Goal: Book appointment/travel/reservation

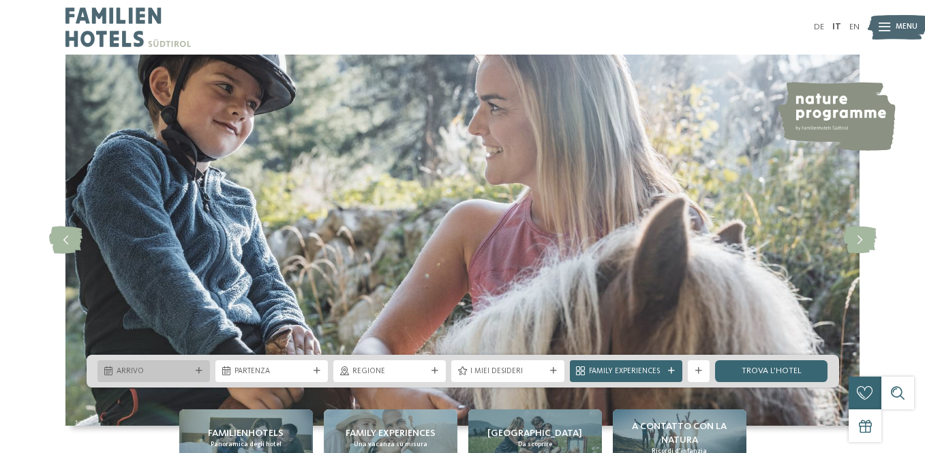
click at [201, 367] on icon at bounding box center [199, 370] width 7 height 7
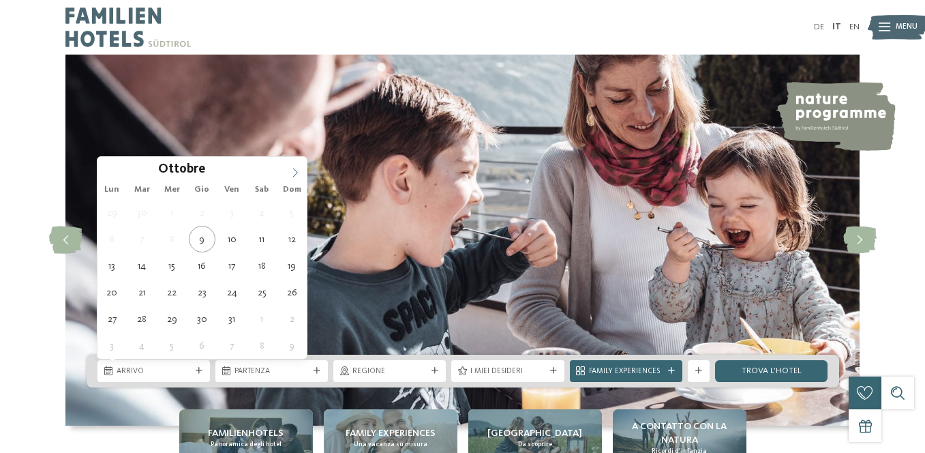
click at [295, 167] on span at bounding box center [295, 168] width 23 height 23
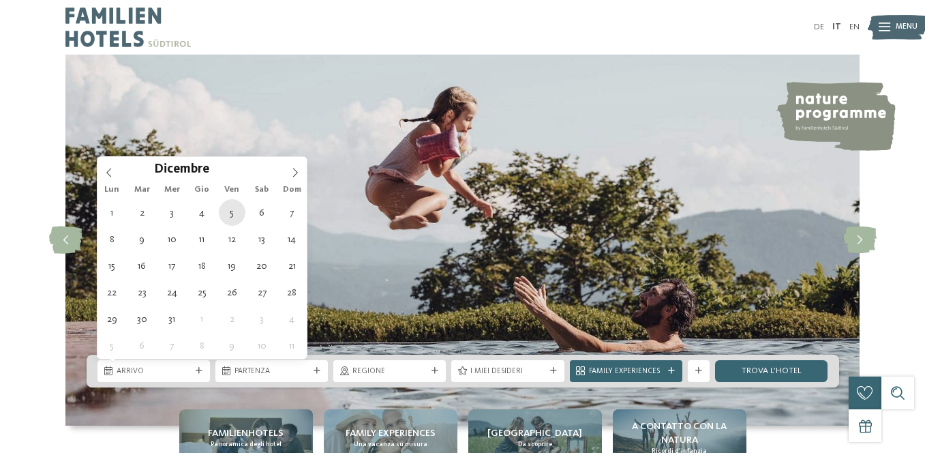
type div "[DATE]"
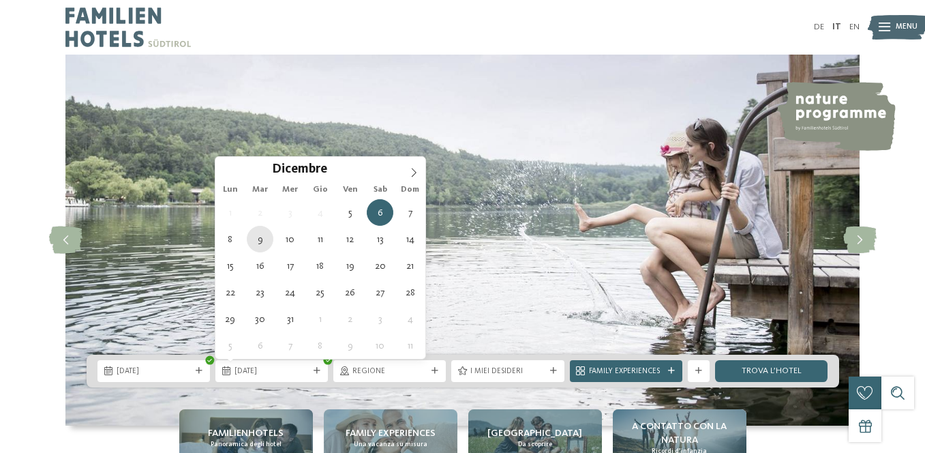
type div "[DATE]"
click at [299, 374] on span "[DATE]" at bounding box center [271, 371] width 74 height 11
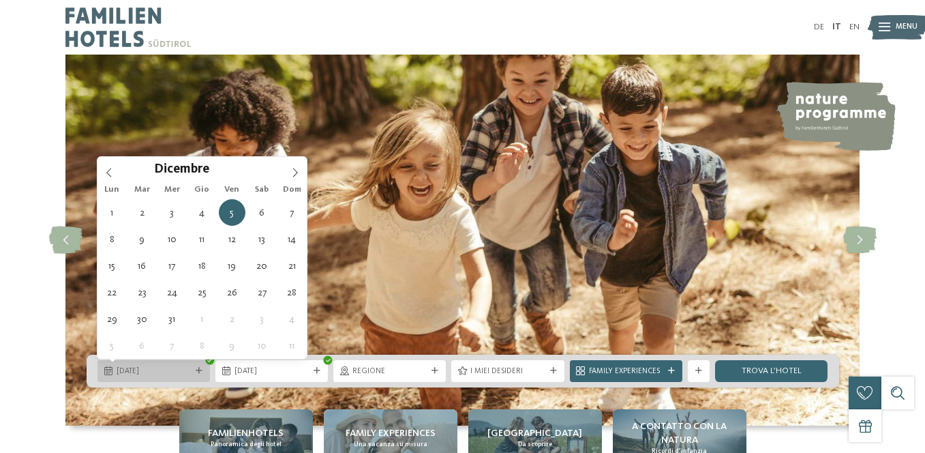
click at [153, 367] on span "[DATE]" at bounding box center [154, 371] width 74 height 11
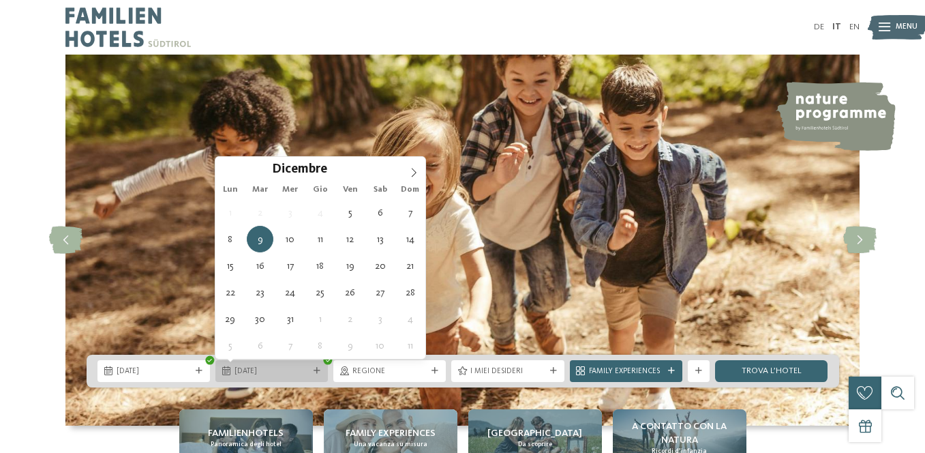
click at [270, 375] on span "[DATE]" at bounding box center [271, 371] width 74 height 11
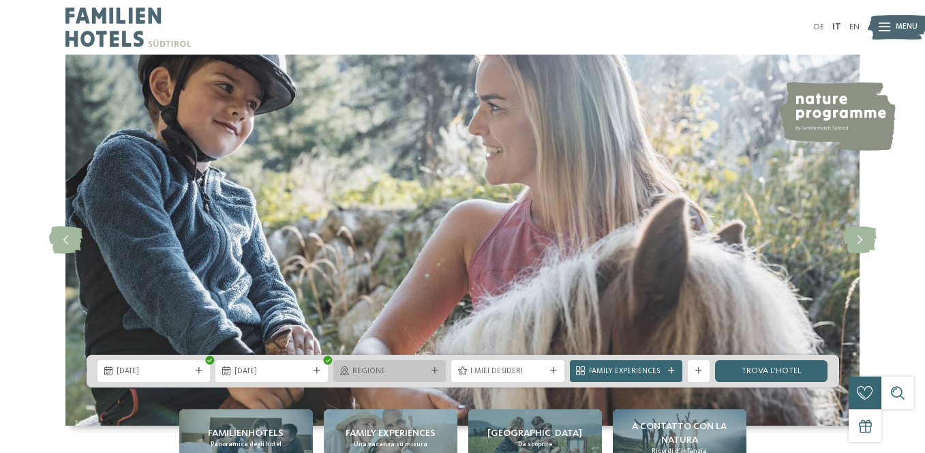
click at [369, 373] on span "Regione" at bounding box center [389, 371] width 74 height 11
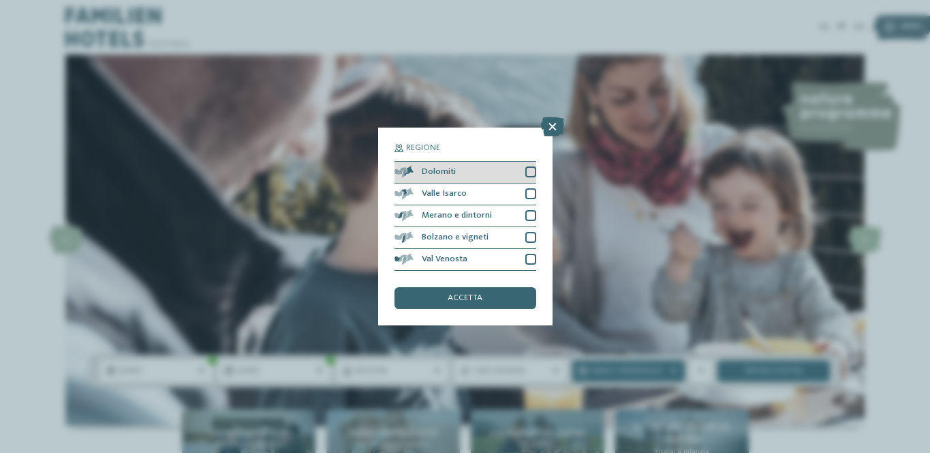
click at [528, 170] on div at bounding box center [530, 171] width 11 height 11
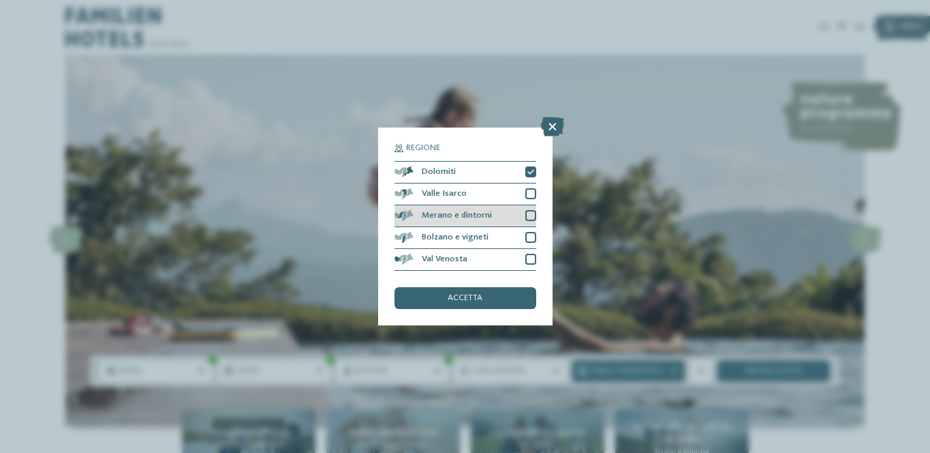
click at [533, 215] on div at bounding box center [530, 215] width 11 height 11
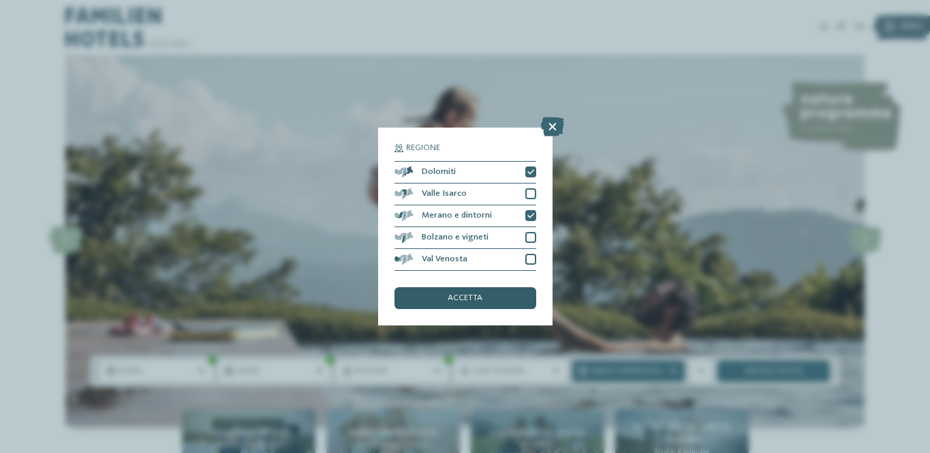
click at [496, 303] on div "accetta" at bounding box center [466, 298] width 142 height 22
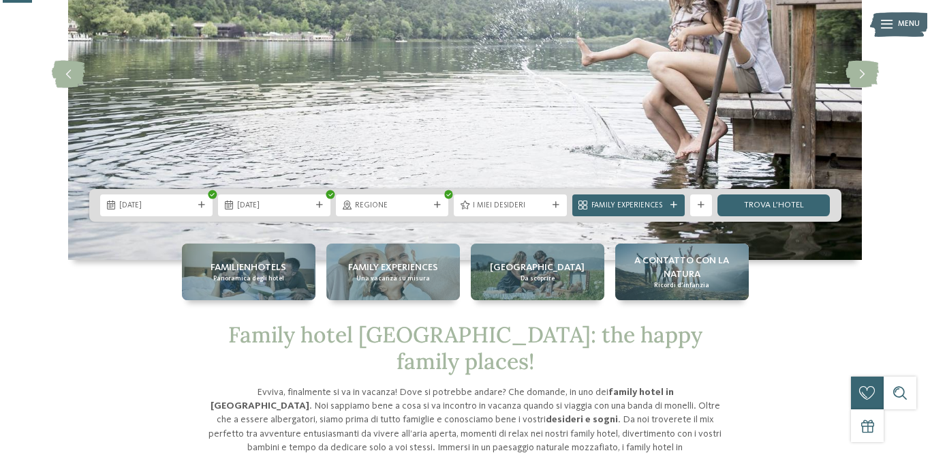
scroll to position [167, 0]
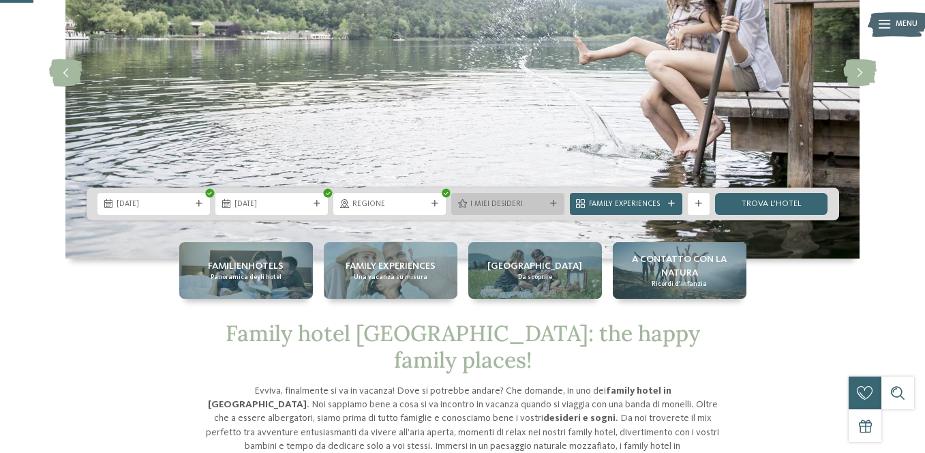
click at [523, 198] on div "I miei desideri" at bounding box center [508, 204] width 80 height 12
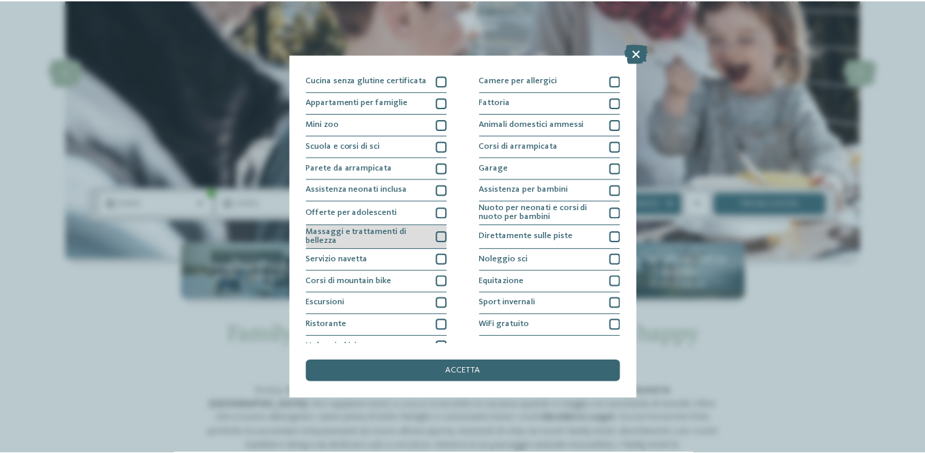
scroll to position [121, 0]
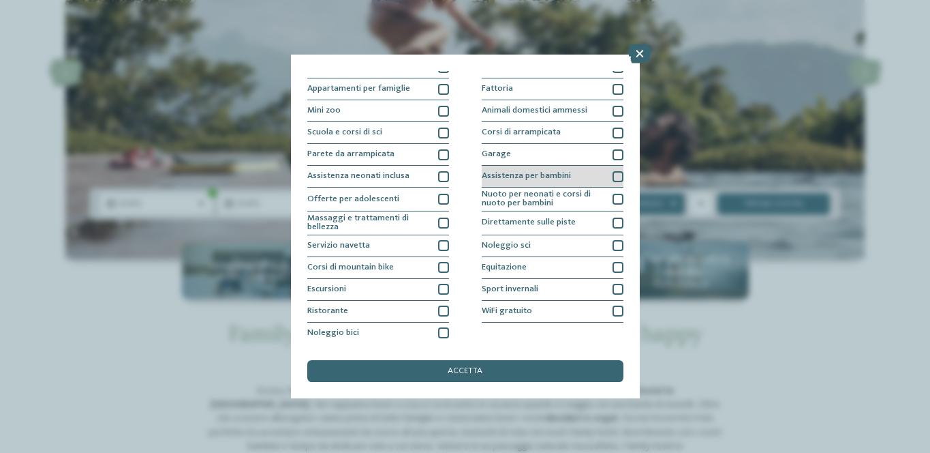
click at [613, 177] on div at bounding box center [618, 176] width 11 height 11
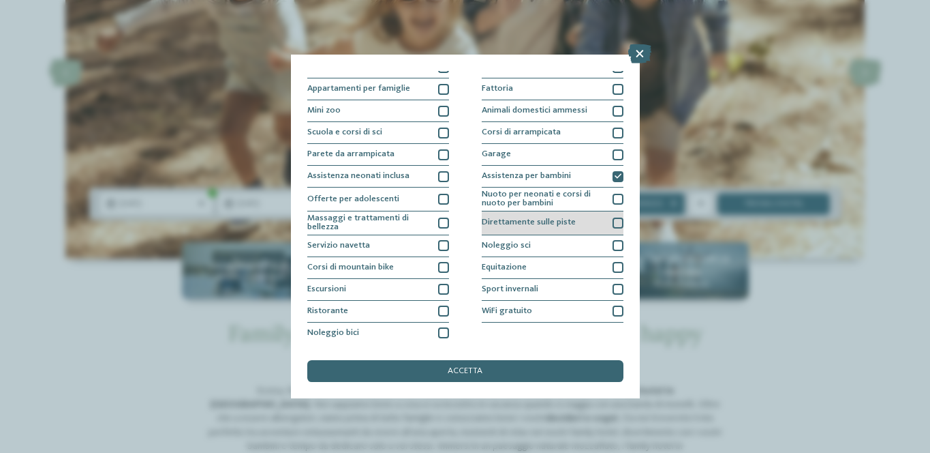
click at [613, 222] on div at bounding box center [618, 222] width 11 height 11
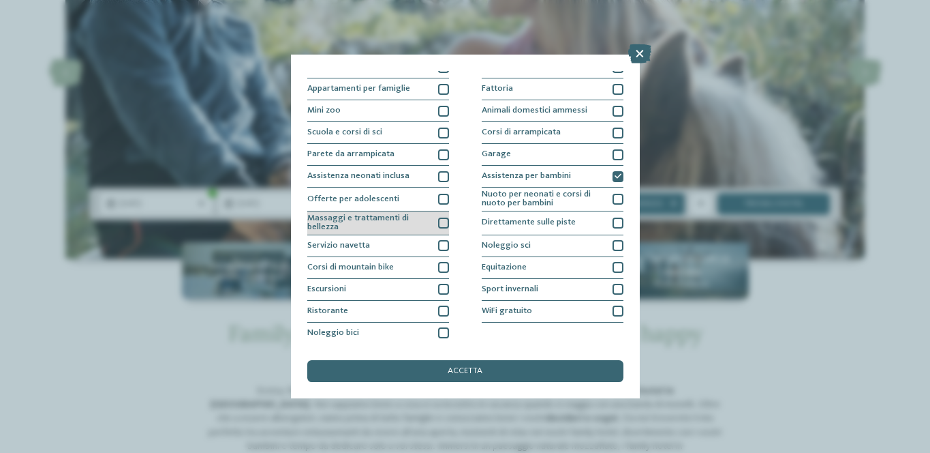
click at [442, 224] on div at bounding box center [443, 222] width 11 height 11
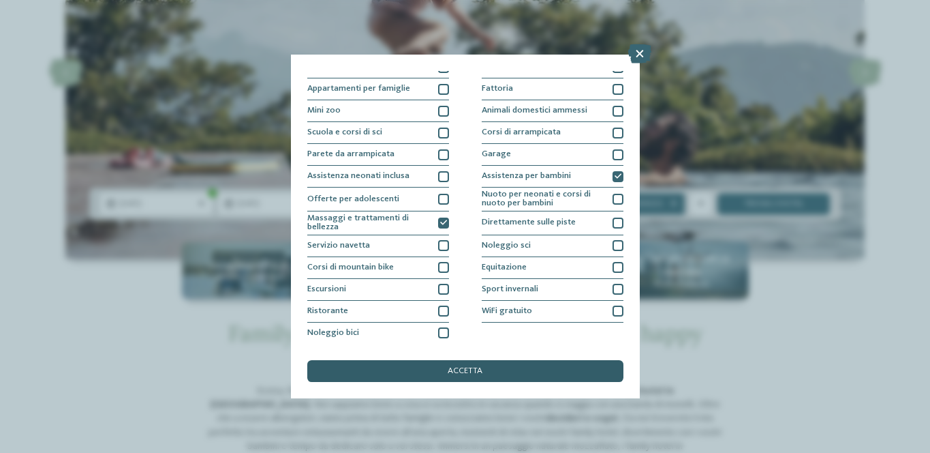
click at [489, 376] on div "accetta" at bounding box center [465, 371] width 316 height 22
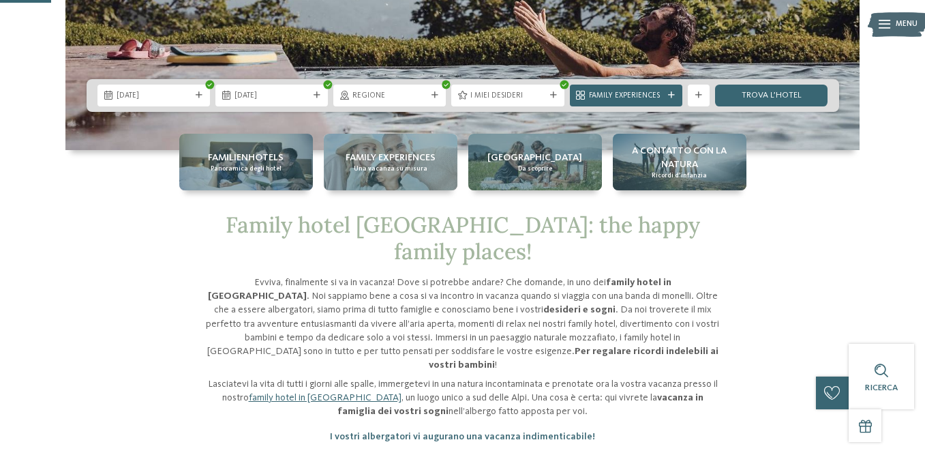
scroll to position [276, 0]
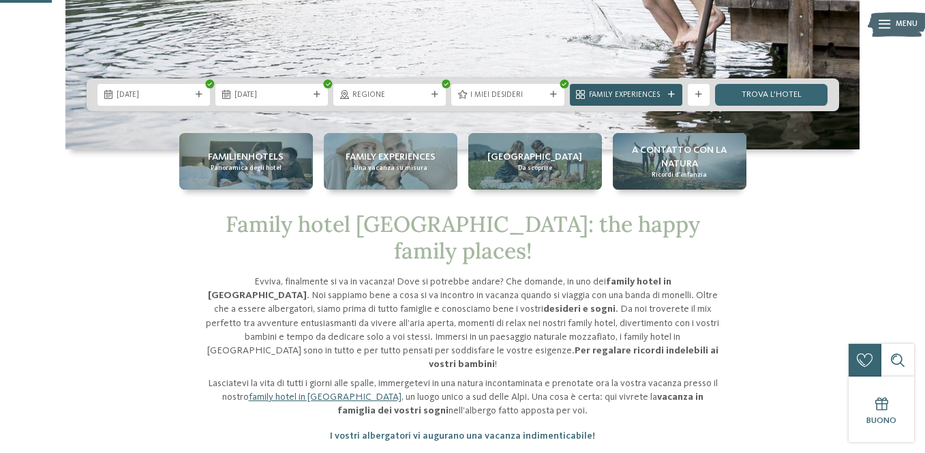
click at [637, 91] on span "Family Experiences" at bounding box center [626, 95] width 74 height 11
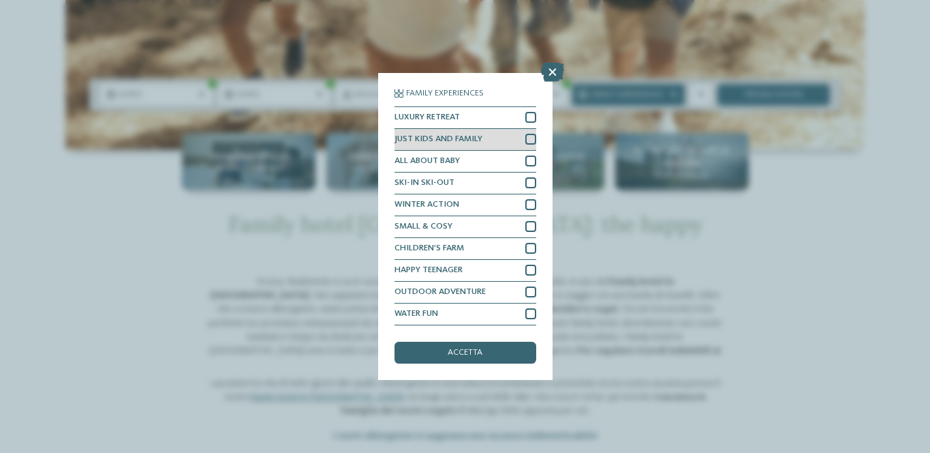
click at [532, 139] on div at bounding box center [530, 139] width 11 height 11
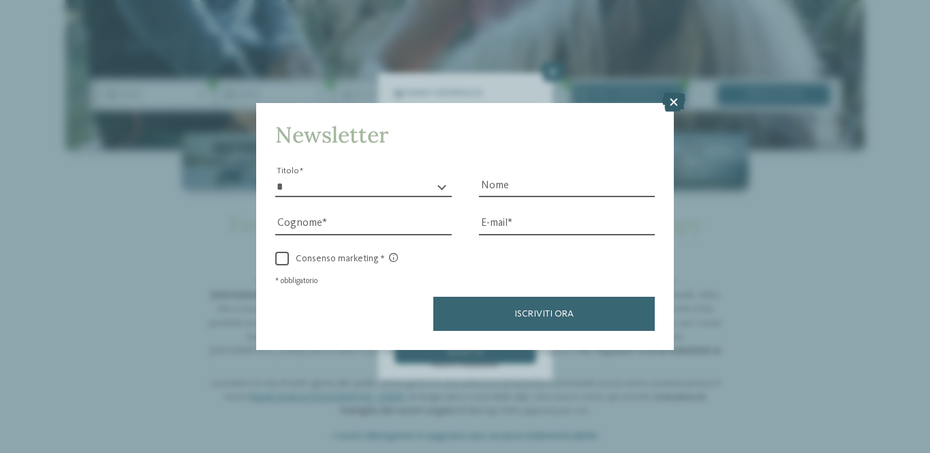
click at [670, 104] on icon at bounding box center [673, 102] width 23 height 19
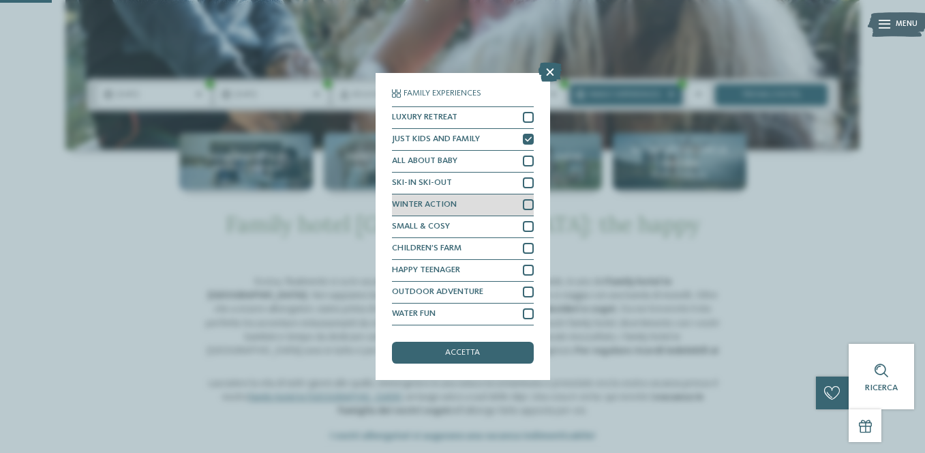
click at [527, 203] on div at bounding box center [528, 204] width 11 height 11
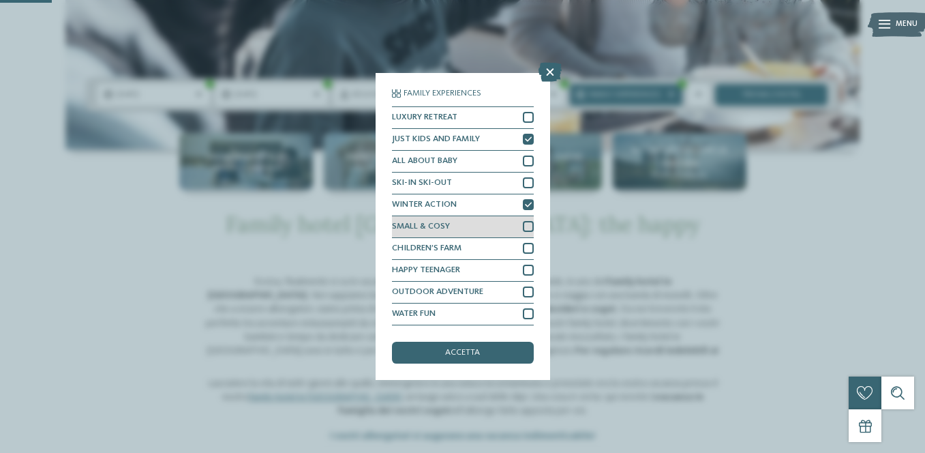
click at [528, 226] on div at bounding box center [528, 226] width 11 height 11
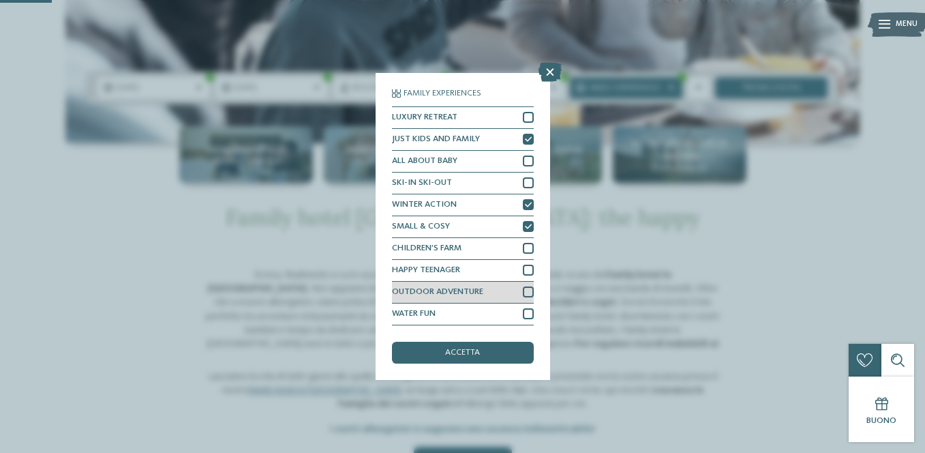
scroll to position [284, 0]
click at [502, 352] on div "accetta" at bounding box center [463, 352] width 142 height 22
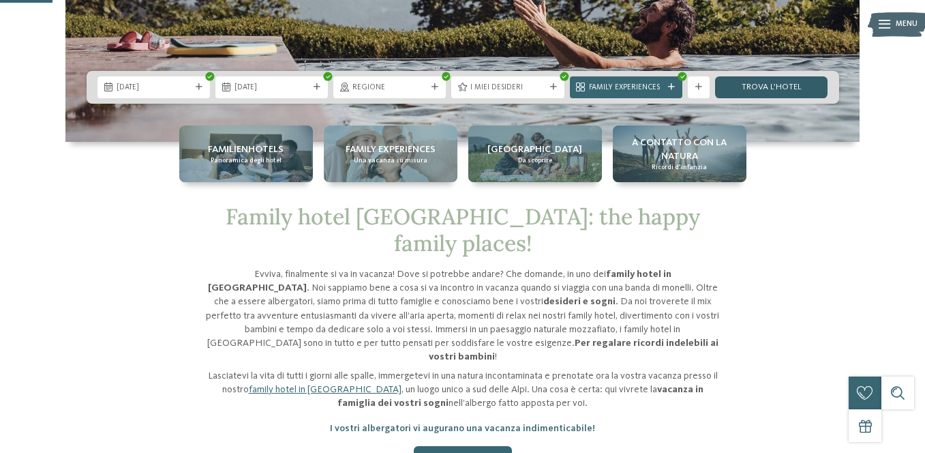
click at [782, 86] on link "trova l’hotel" at bounding box center [771, 87] width 112 height 22
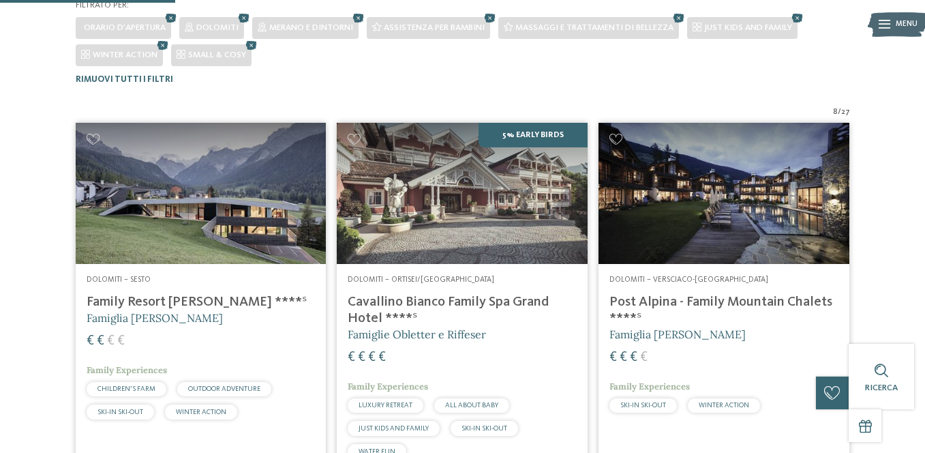
scroll to position [323, 0]
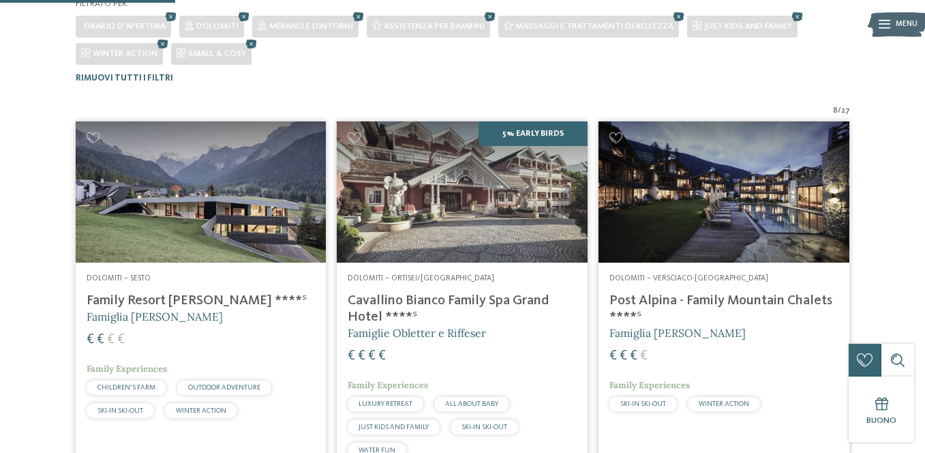
click at [239, 166] on img at bounding box center [201, 191] width 251 height 141
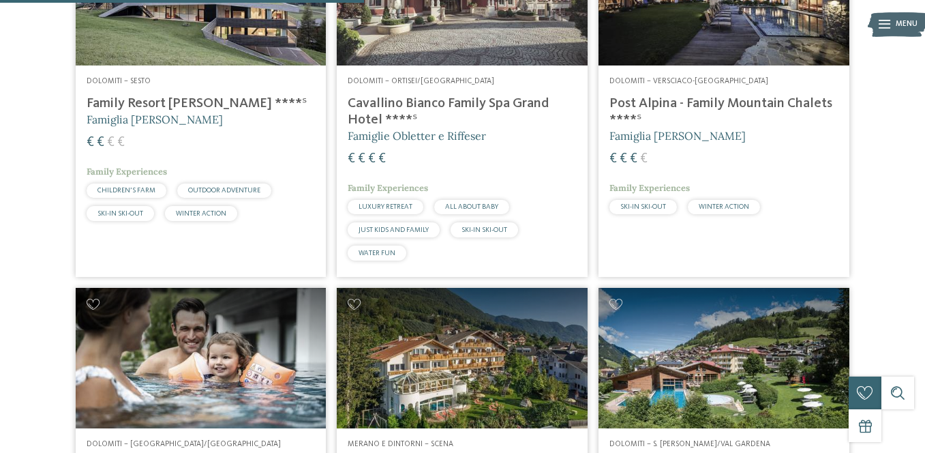
scroll to position [44, 0]
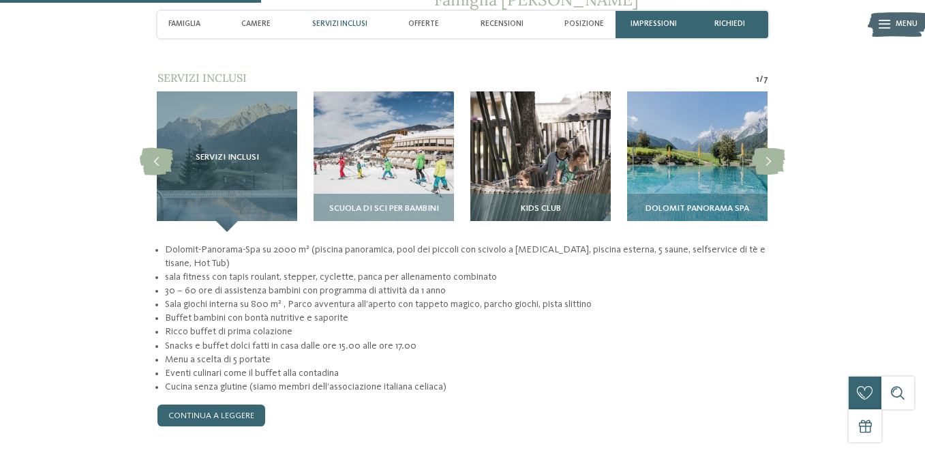
scroll to position [990, 0]
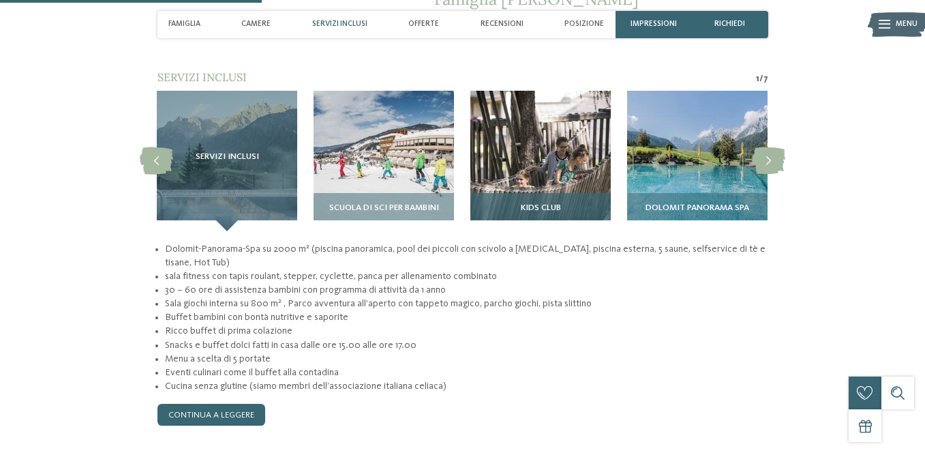
click at [563, 193] on div "Kids Club" at bounding box center [540, 212] width 140 height 38
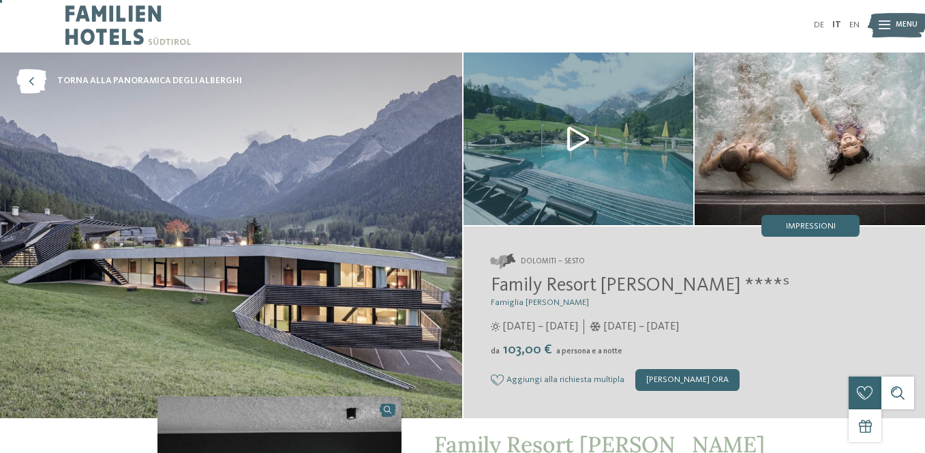
scroll to position [0, 0]
